Goal: Information Seeking & Learning: Learn about a topic

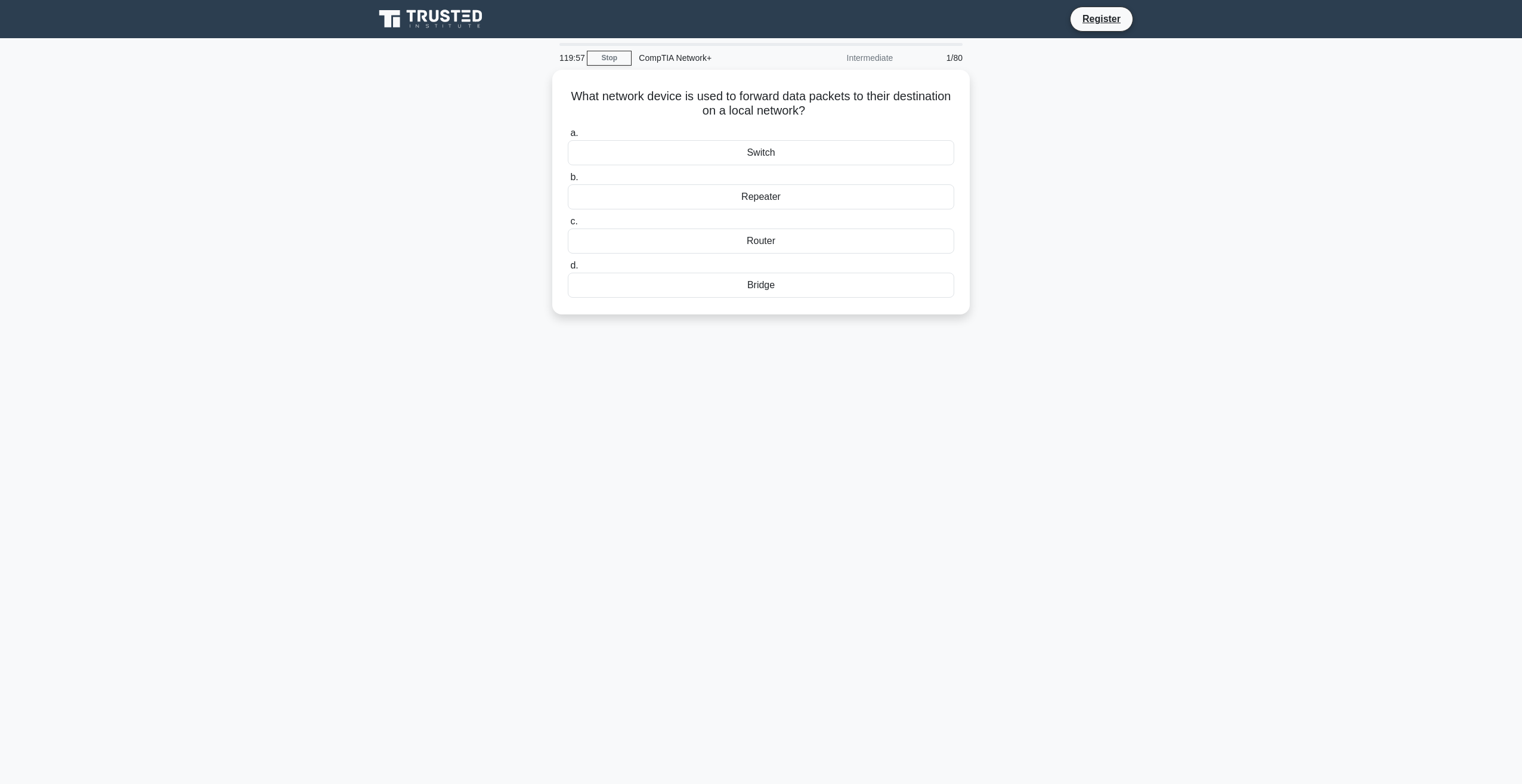
click at [1094, 188] on div "What network device is used to forward data packets to their destination on a l…" at bounding box center [761, 199] width 788 height 259
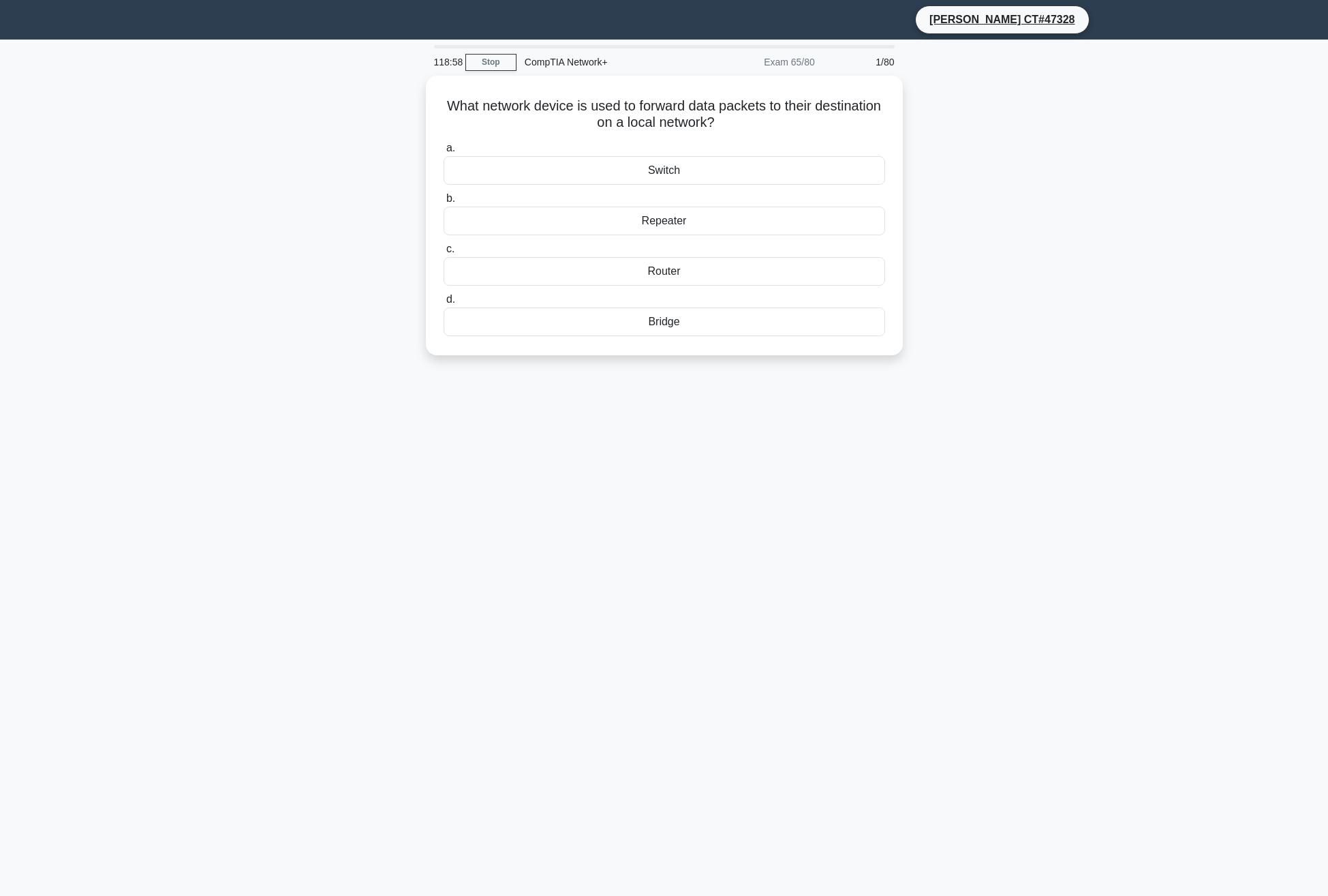
click at [1083, 213] on div "What network device is used to forward data packets to their destination on a l…" at bounding box center [664, 223] width 900 height 295
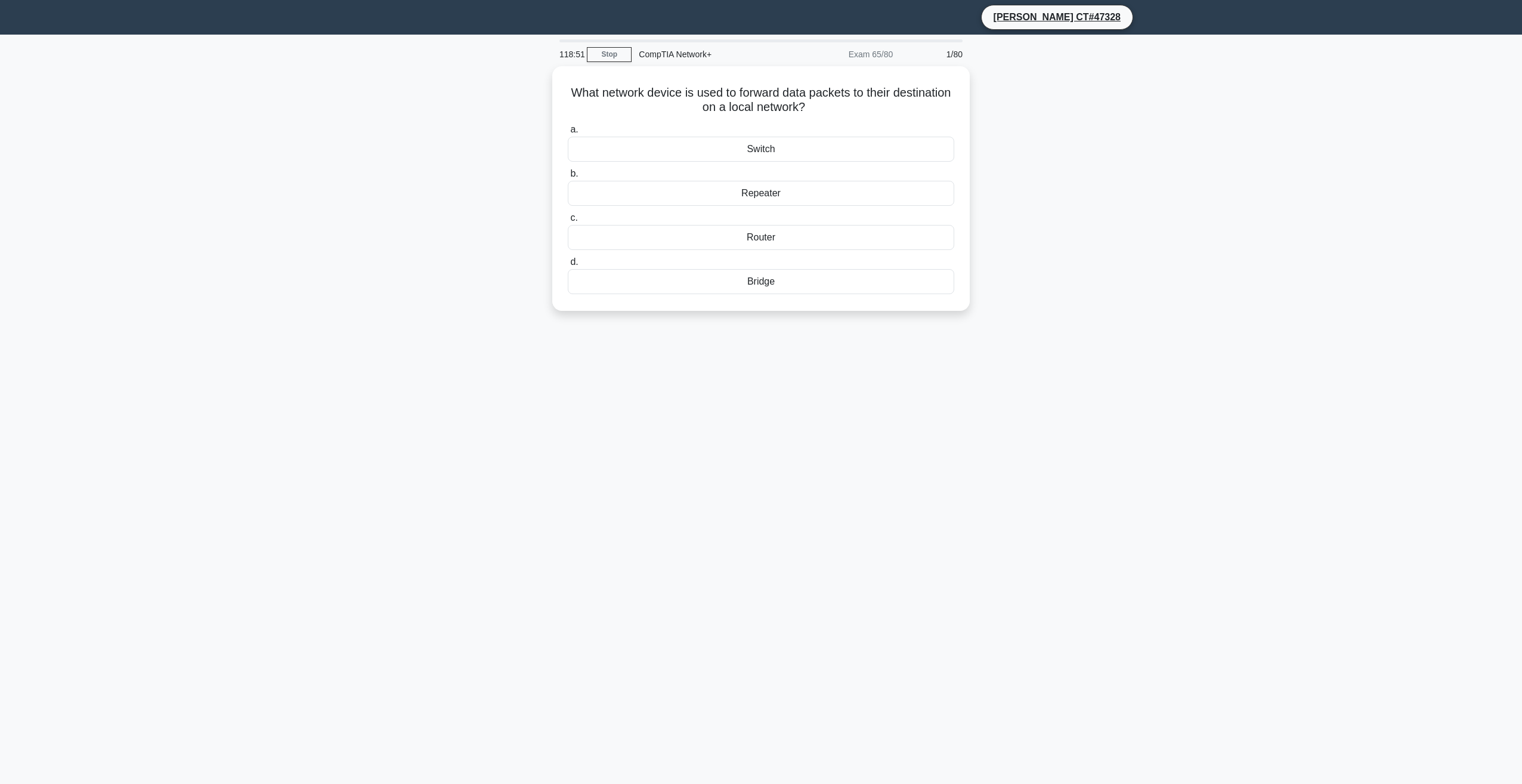
click at [1234, 89] on main "118:51 Stop CompTIA Network+ Exam 65/80 1/80 What network device is used to for…" at bounding box center [761, 409] width 1522 height 749
click at [1245, 213] on main "118:41 Stop CompTIA Network+ Exam 65/80 1/80 What network device is used to for…" at bounding box center [761, 409] width 1522 height 749
click at [1245, 213] on main "118:40 Stop CompTIA Network+ Exam 65/80 1/80 What network device is used to for…" at bounding box center [761, 409] width 1522 height 749
drag, startPoint x: 1252, startPoint y: 306, endPoint x: 212, endPoint y: -2, distance: 1084.6
click at [212, 0] on html "[PERSON_NAME] CT#47328 118:39 Stop CompTIA Network+ Exam 65/80 1/80 What networ…" at bounding box center [761, 392] width 1522 height 784
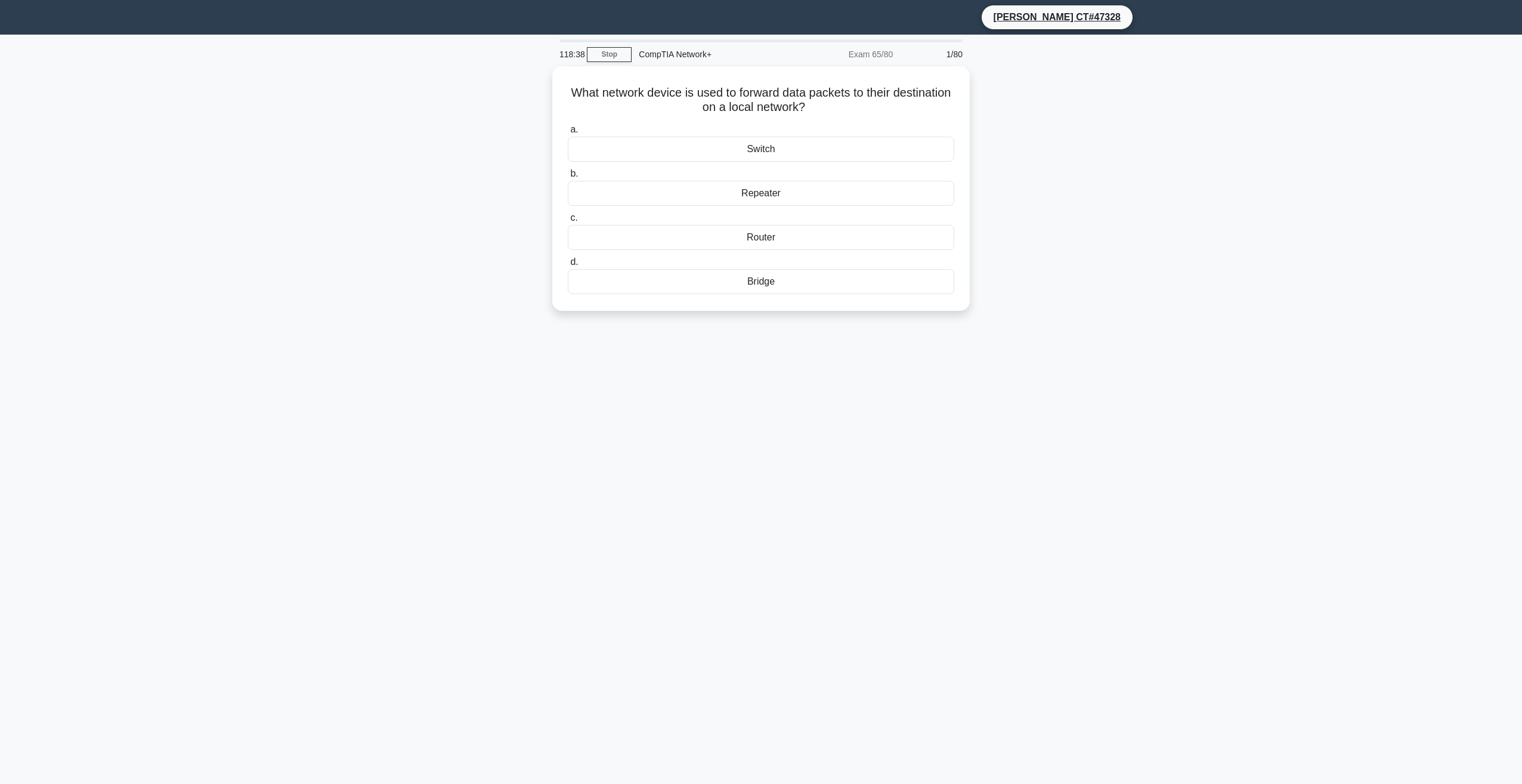
drag, startPoint x: 212, startPoint y: -2, endPoint x: 311, endPoint y: 134, distance: 168.2
click at [311, 134] on main "118:38 Stop CompTIA Network+ Exam 65/80 1/80 What network device is used to for…" at bounding box center [761, 409] width 1522 height 749
click at [351, 134] on main "118:38 Stop CompTIA Network+ Exam 65/80 1/80 What network device is used to for…" at bounding box center [761, 409] width 1522 height 749
click at [351, 134] on main "118:37 Stop CompTIA Network+ Exam 65/80 1/80 What network device is used to for…" at bounding box center [761, 409] width 1522 height 749
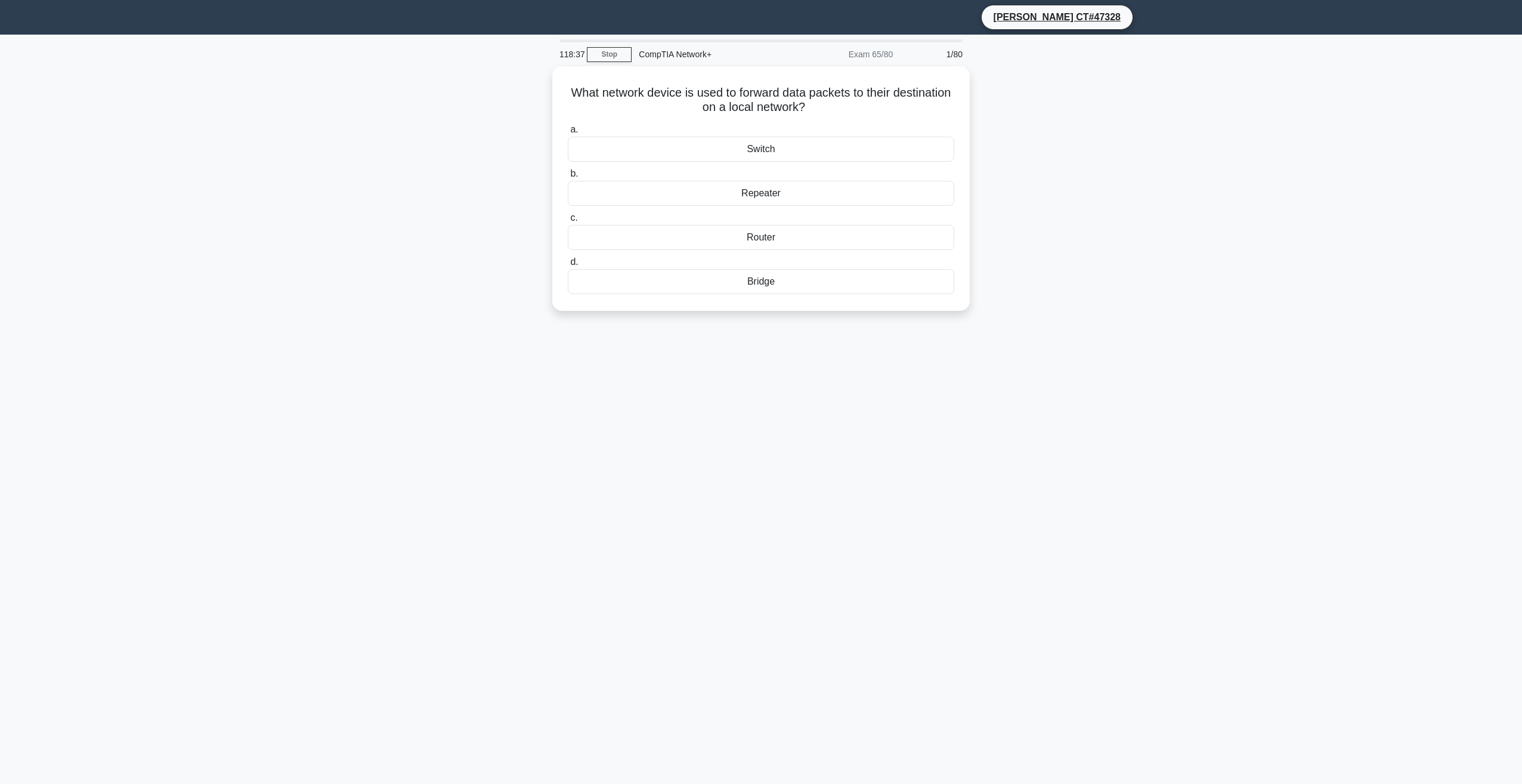
drag, startPoint x: 351, startPoint y: 134, endPoint x: 491, endPoint y: 191, distance: 151.2
click at [491, 191] on div "What network device is used to forward data packets to their destination on a l…" at bounding box center [761, 195] width 788 height 259
click at [667, 99] on h5 "What network device is used to forward data packets to their destination on a l…" at bounding box center [761, 97] width 389 height 30
click at [313, 297] on main "117:33 Stop CompTIA Network+ Exam 65/80 1/80 What network device is used to for…" at bounding box center [761, 409] width 1522 height 749
click at [387, 274] on div "What network device is used to forward data packets to their destination on a l…" at bounding box center [761, 195] width 788 height 259
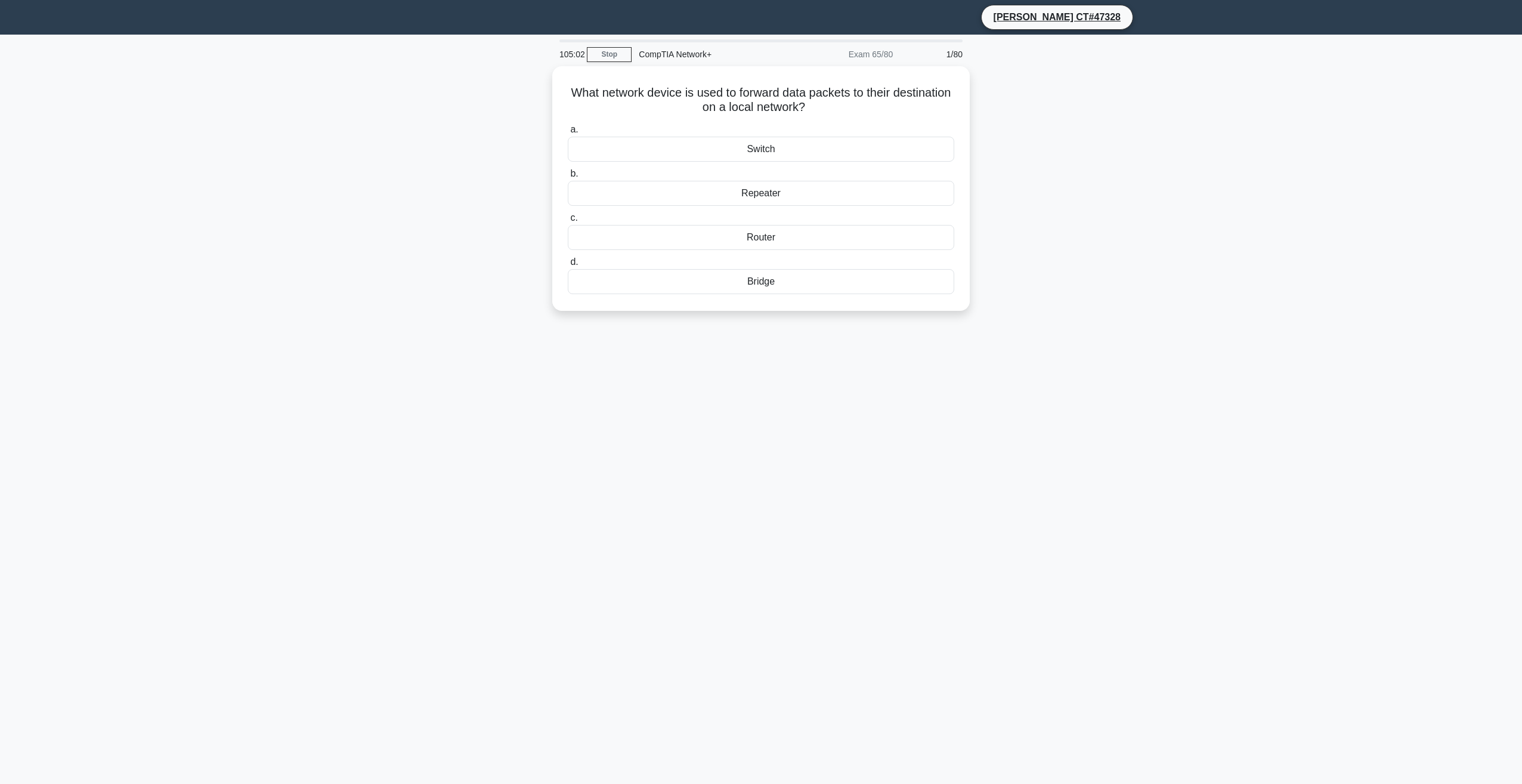
click at [1106, 249] on div "What network device is used to forward data packets to their destination on a l…" at bounding box center [761, 195] width 788 height 259
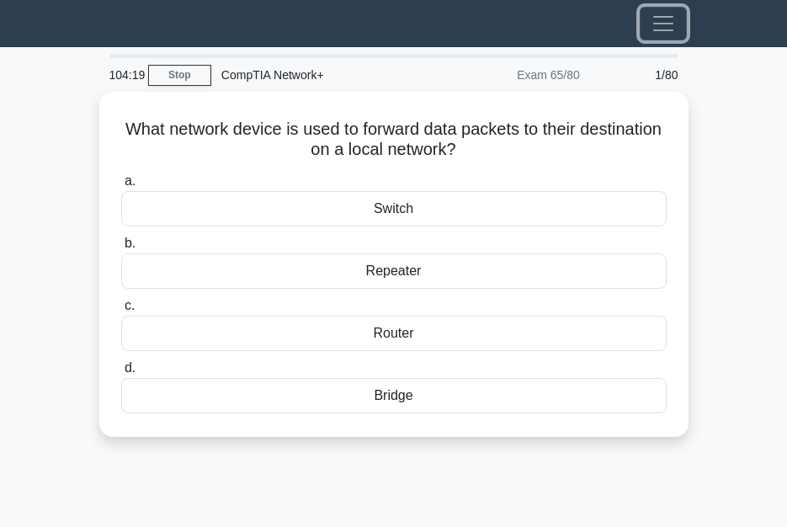
click at [657, 29] on span "Toggle navigation" at bounding box center [663, 23] width 25 height 25
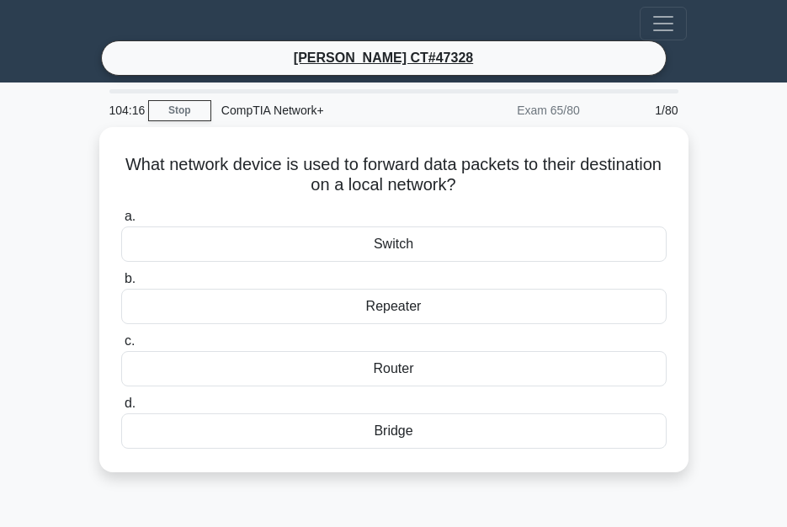
click at [737, 192] on main "104:16 Stop CompTIA Network+ Exam 65/80 1/80 What network device is used to for…" at bounding box center [393, 511] width 787 height 856
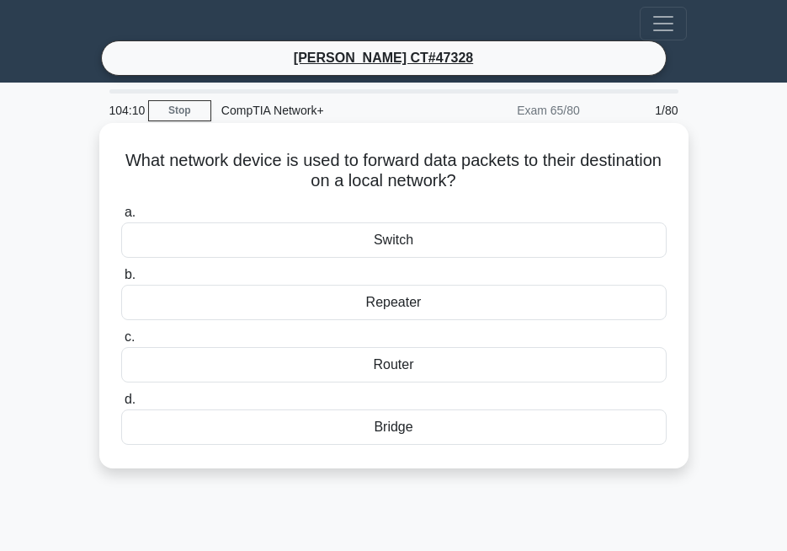
click at [405, 241] on div "Switch" at bounding box center [394, 239] width 546 height 35
click at [121, 218] on input "a. Switch" at bounding box center [121, 212] width 0 height 11
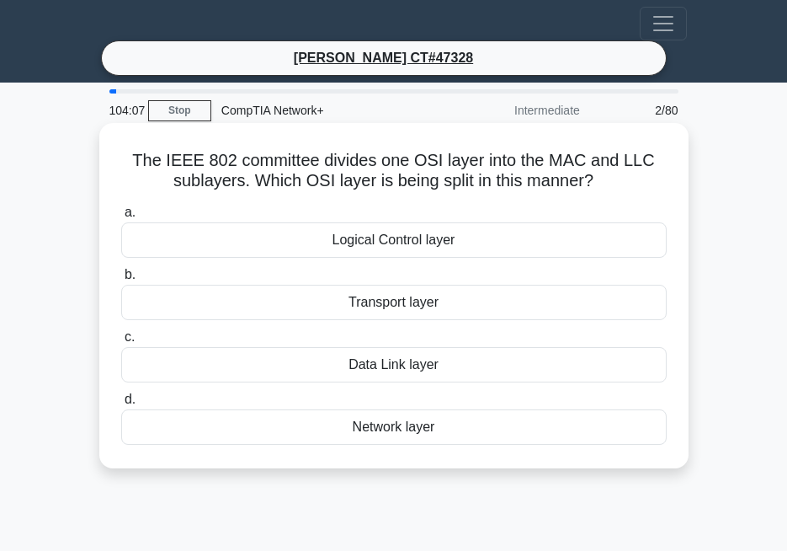
click at [395, 292] on div "Transport layer" at bounding box center [394, 302] width 546 height 35
click at [121, 280] on input "b. Transport layer" at bounding box center [121, 274] width 0 height 11
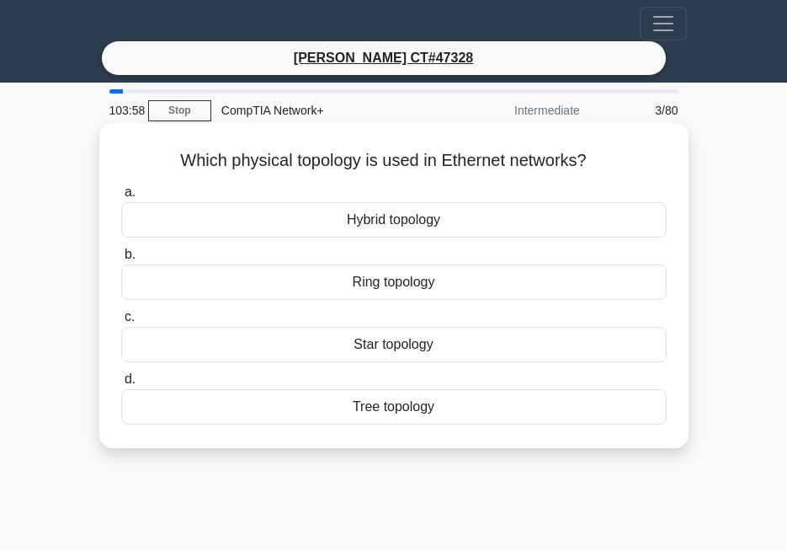
click at [471, 280] on div "Ring topology" at bounding box center [394, 281] width 546 height 35
click at [121, 260] on input "b. Ring topology" at bounding box center [121, 254] width 0 height 11
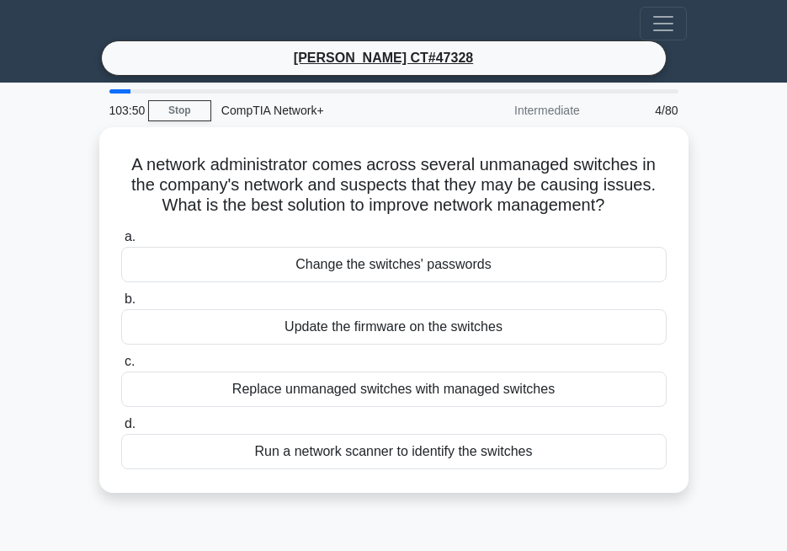
click at [717, 115] on main "103:50 Stop CompTIA Network+ Intermediate 4/80 A network administrator comes ac…" at bounding box center [393, 511] width 787 height 856
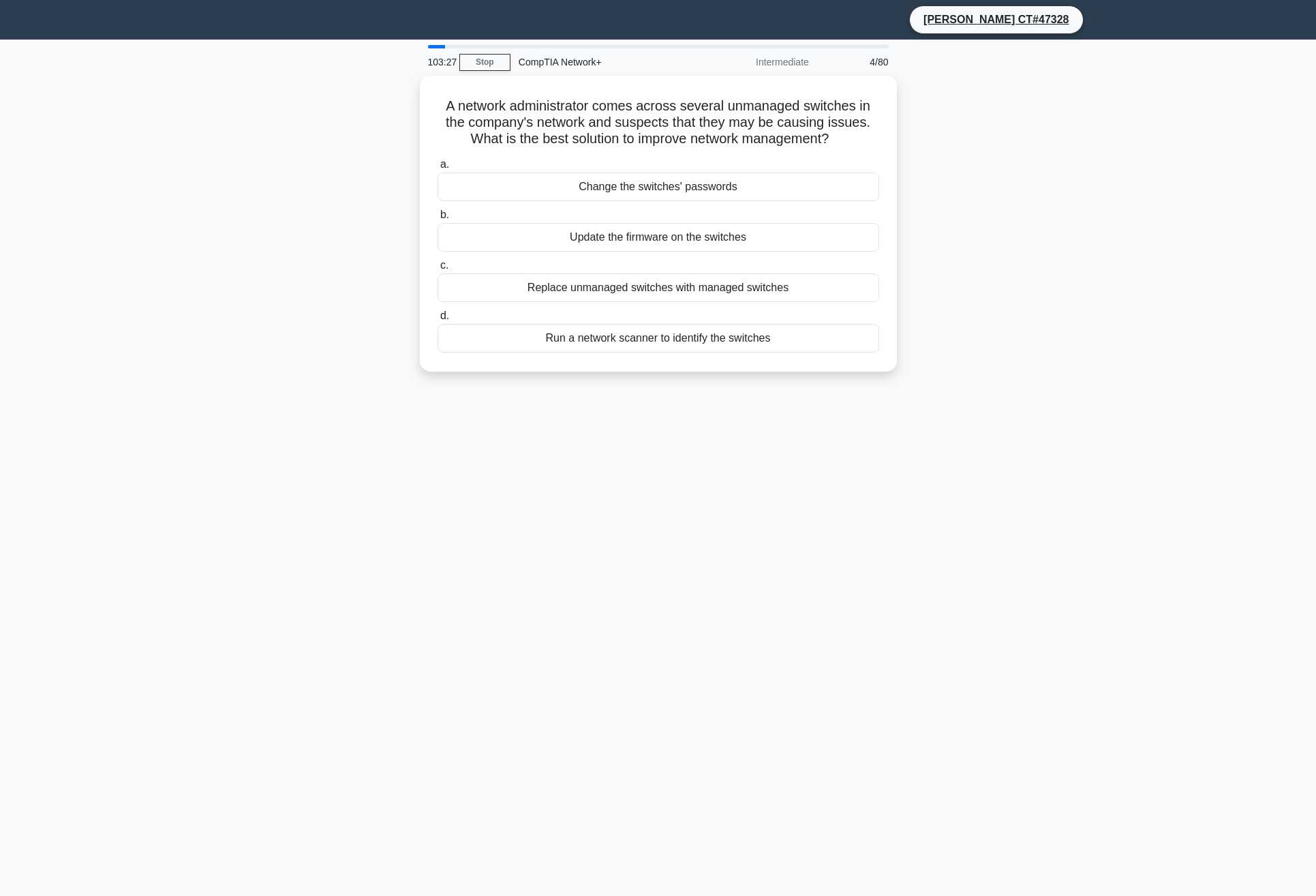
click at [1164, 427] on main "103:27 Stop CompTIA Network+ Intermediate 4/80 A network administrator comes ac…" at bounding box center [658, 468] width 1316 height 856
click at [979, 409] on div "101:21 Stop CompTIA Network+ Intermediate 4/80 A network administrator comes ac…" at bounding box center [659, 386] width 900 height 682
click at [1131, 408] on main "98:53 Stop CompTIA Network+ Intermediate 4/80 A network administrator comes acr…" at bounding box center [658, 468] width 1316 height 856
click at [695, 189] on div "Change the switches' passwords" at bounding box center [659, 183] width 442 height 28
click at [438, 166] on input "a. Change the switches' passwords" at bounding box center [438, 161] width 0 height 9
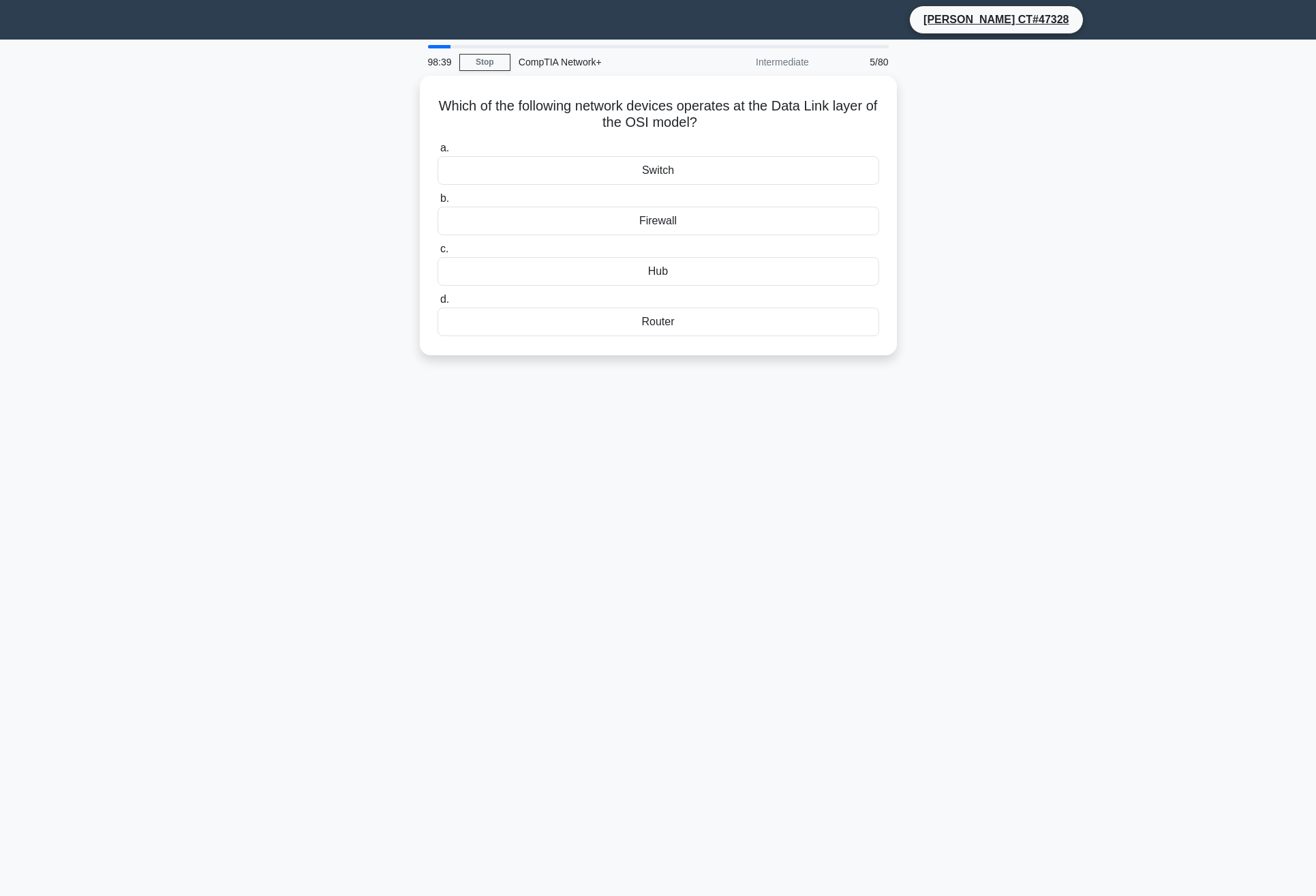
click at [1126, 253] on main "98:39 Stop CompTIA Network+ Intermediate 5/80 Which of the following network de…" at bounding box center [658, 468] width 1316 height 856
drag, startPoint x: 1315, startPoint y: 139, endPoint x: 1133, endPoint y: 168, distance: 184.3
click at [1133, 168] on main "98:29 Stop CompTIA Network+ Intermediate 5/80 Which of the following network de…" at bounding box center [658, 468] width 1316 height 856
click at [949, 341] on div "Which of the following network devices operates at the Data Link layer of the O…" at bounding box center [659, 223] width 900 height 295
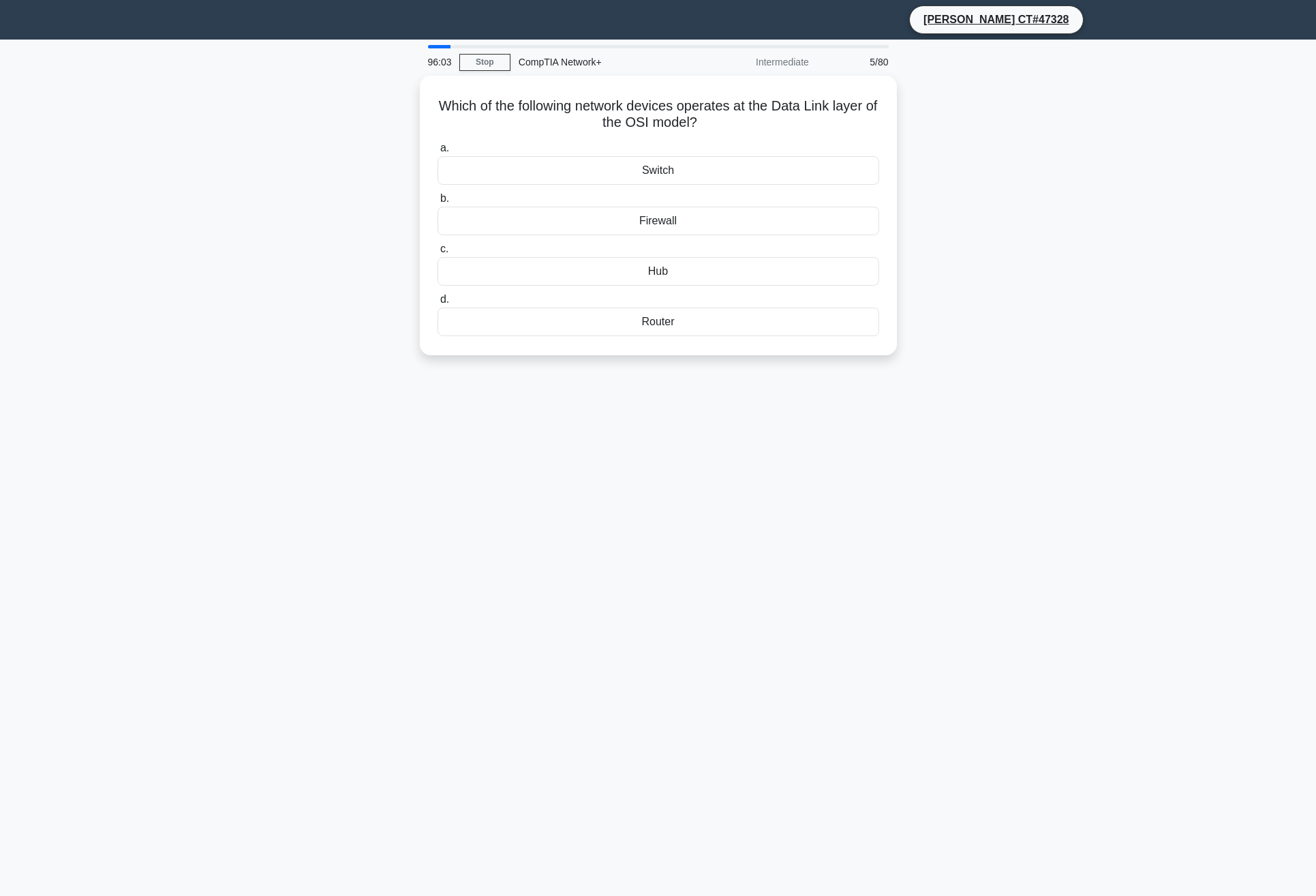
click at [1101, 457] on div "96:03 Stop CompTIA Network+ Intermediate 5/80 Which of the following network de…" at bounding box center [659, 386] width 900 height 682
click at [660, 269] on div "Hub" at bounding box center [659, 267] width 442 height 28
click at [438, 250] on input "c. Hub" at bounding box center [438, 245] width 0 height 9
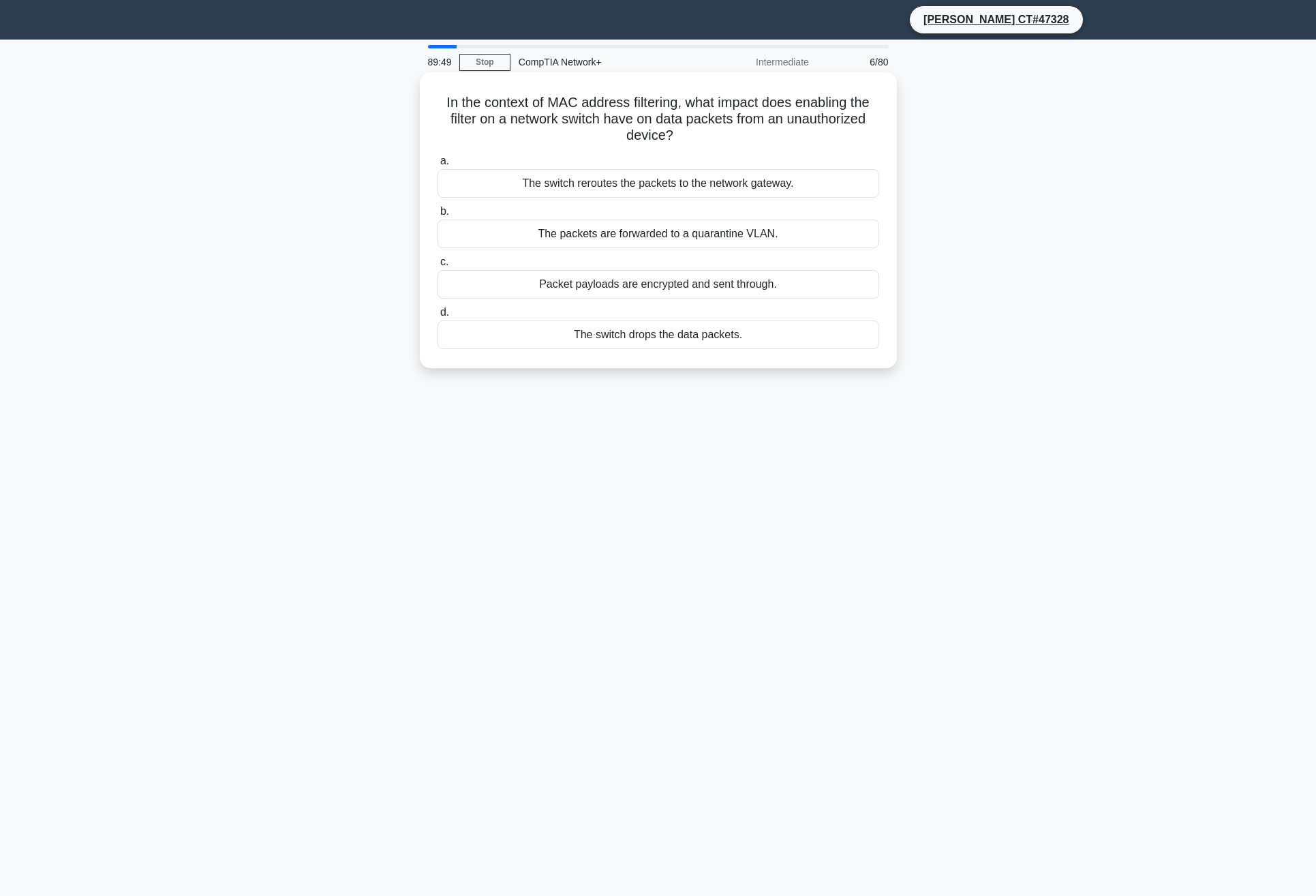
click at [664, 191] on div "The switch reroutes the packets to the network gateway." at bounding box center [659, 183] width 442 height 28
click at [438, 166] on input "a. The switch reroutes the packets to the network gateway." at bounding box center [438, 161] width 0 height 9
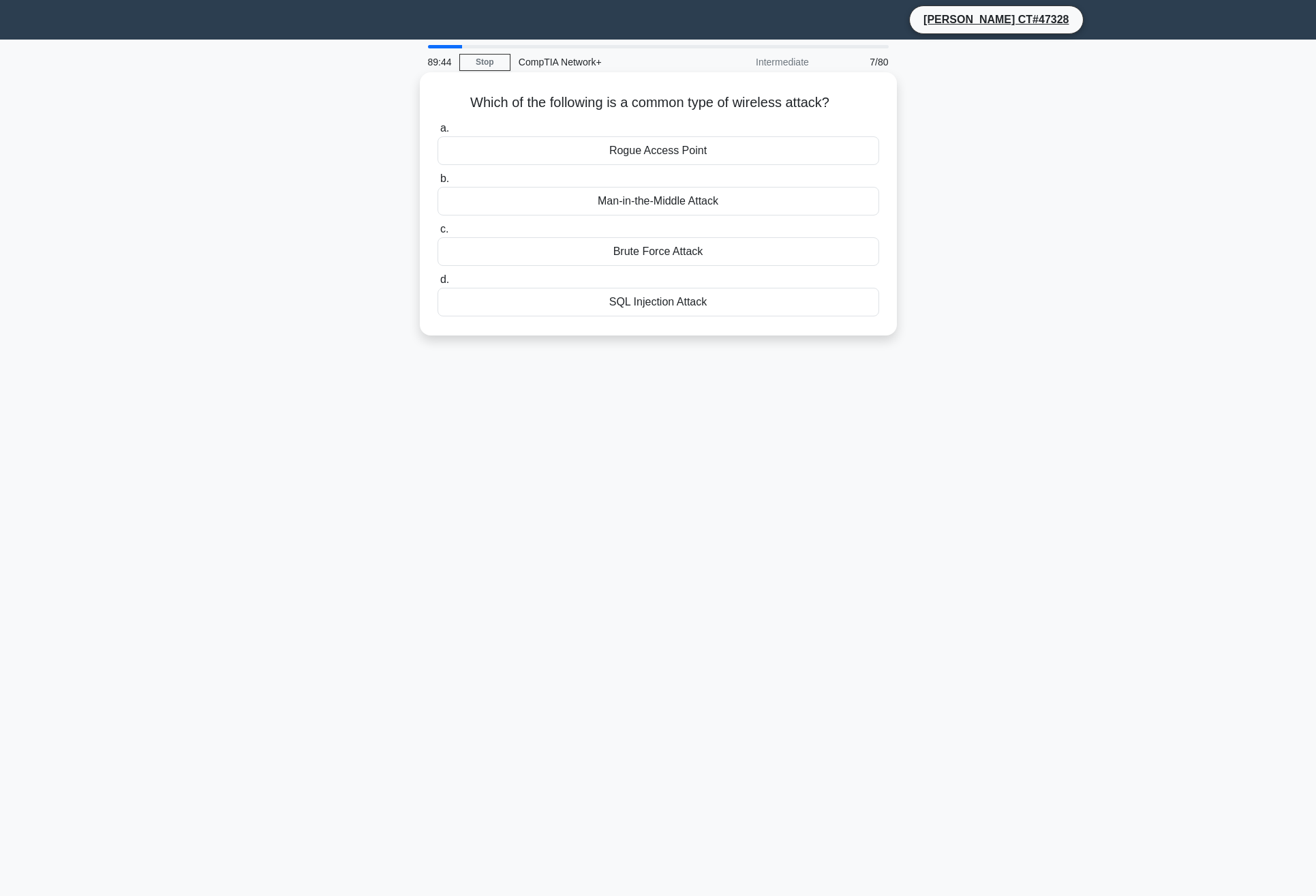
click at [647, 253] on div "Brute Force Attack" at bounding box center [659, 251] width 442 height 28
click at [438, 234] on input "c. Brute Force Attack" at bounding box center [438, 229] width 0 height 9
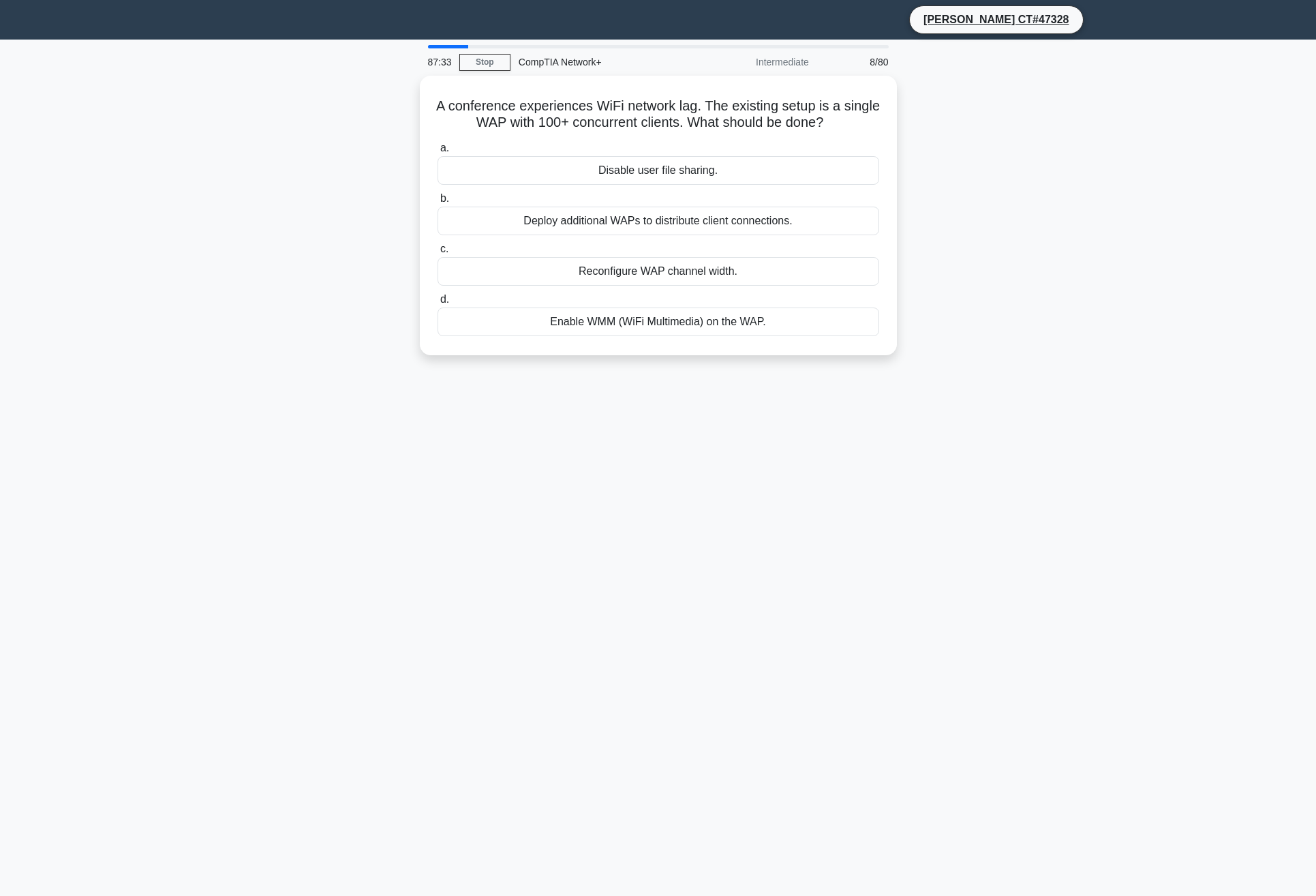
click at [835, 571] on div "87:33 Stop CompTIA Network+ Intermediate 8/80 A conference experiences WiFi net…" at bounding box center [659, 386] width 900 height 682
click at [1132, 400] on main "87:27 Stop CompTIA Network+ Intermediate 8/80 A conference experiences WiFi net…" at bounding box center [658, 468] width 1316 height 856
click at [1034, 448] on div "80:15 Stop CompTIA Network+ Intermediate 8/80 A conference experiences WiFi net…" at bounding box center [659, 386] width 900 height 682
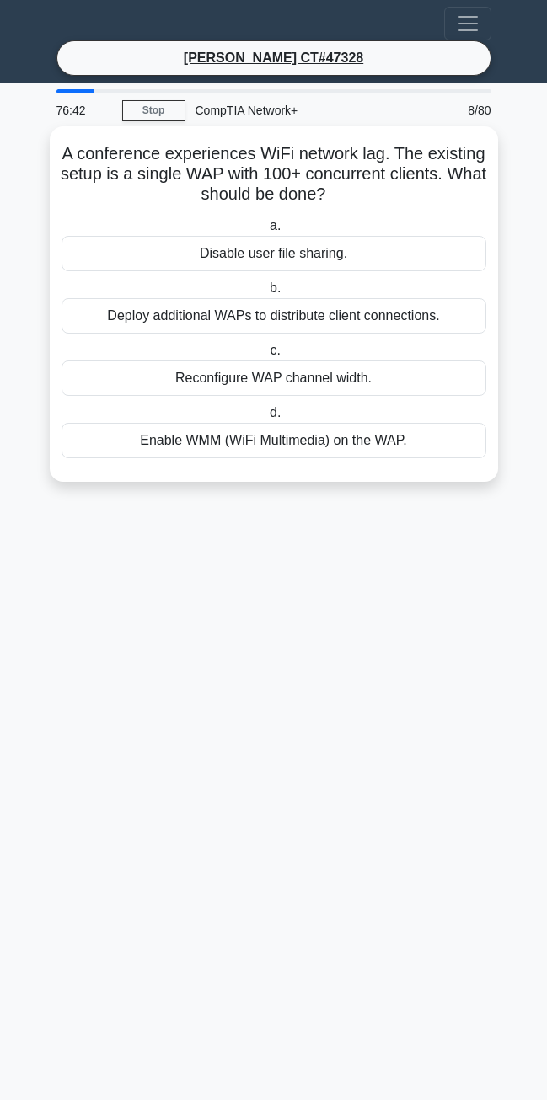
click at [263, 256] on div "Disable user file sharing." at bounding box center [273, 253] width 424 height 35
click at [266, 232] on input "a. Disable user file sharing." at bounding box center [266, 226] width 0 height 11
